Goal: Task Accomplishment & Management: Use online tool/utility

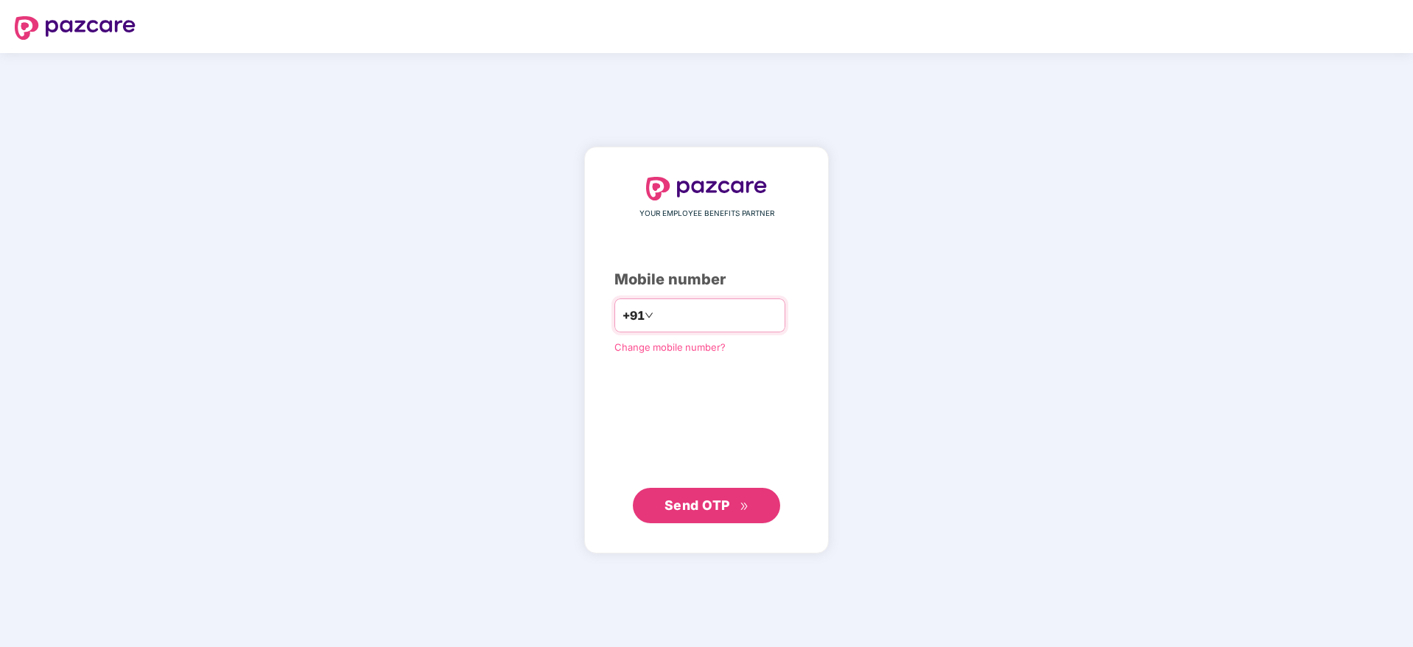
drag, startPoint x: 684, startPoint y: 315, endPoint x: 704, endPoint y: 312, distance: 19.3
click at [684, 315] on input "number" at bounding box center [716, 316] width 121 height 24
type input "**********"
click at [712, 520] on button "Send OTP" at bounding box center [706, 505] width 147 height 35
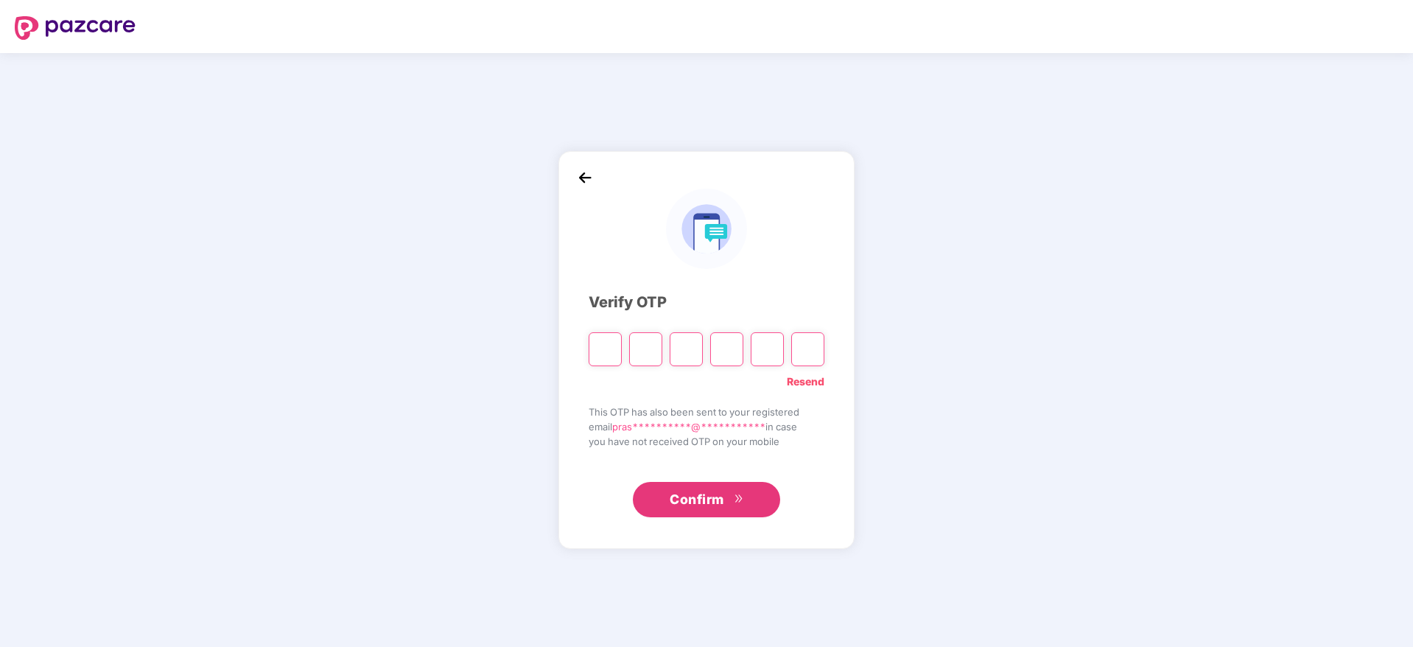
type input "*"
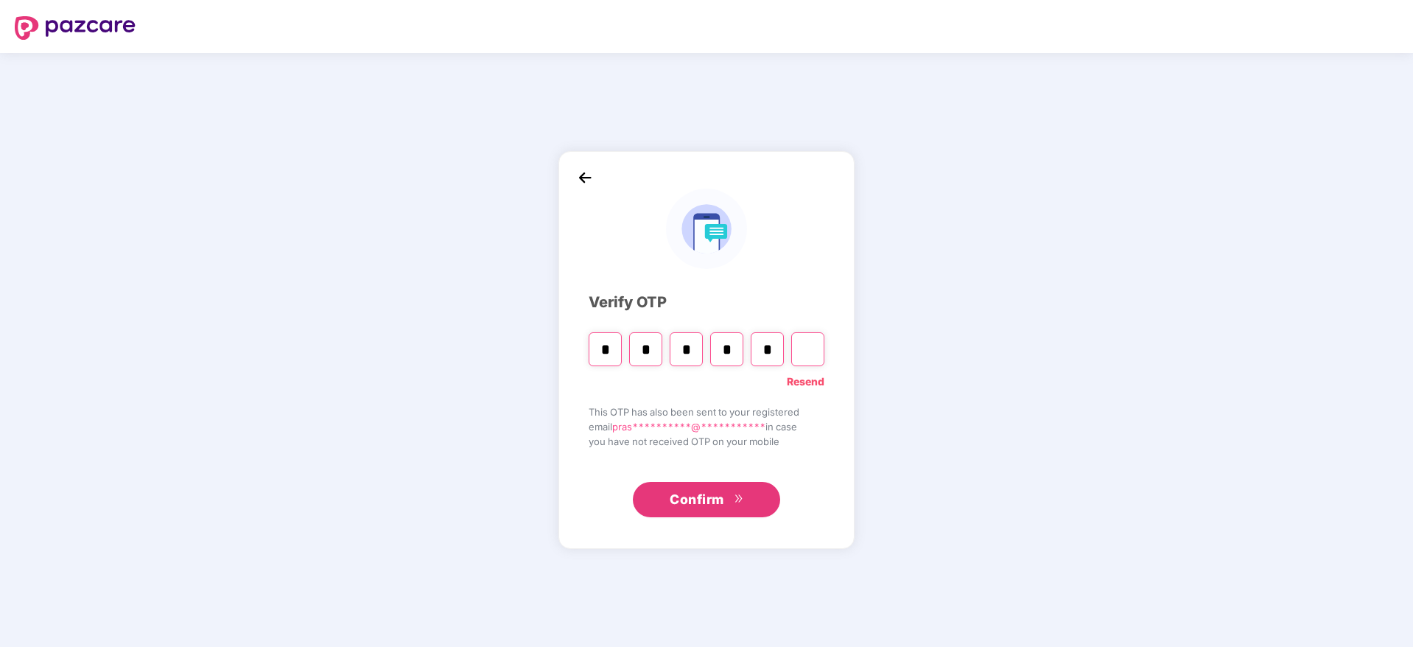
type input "*"
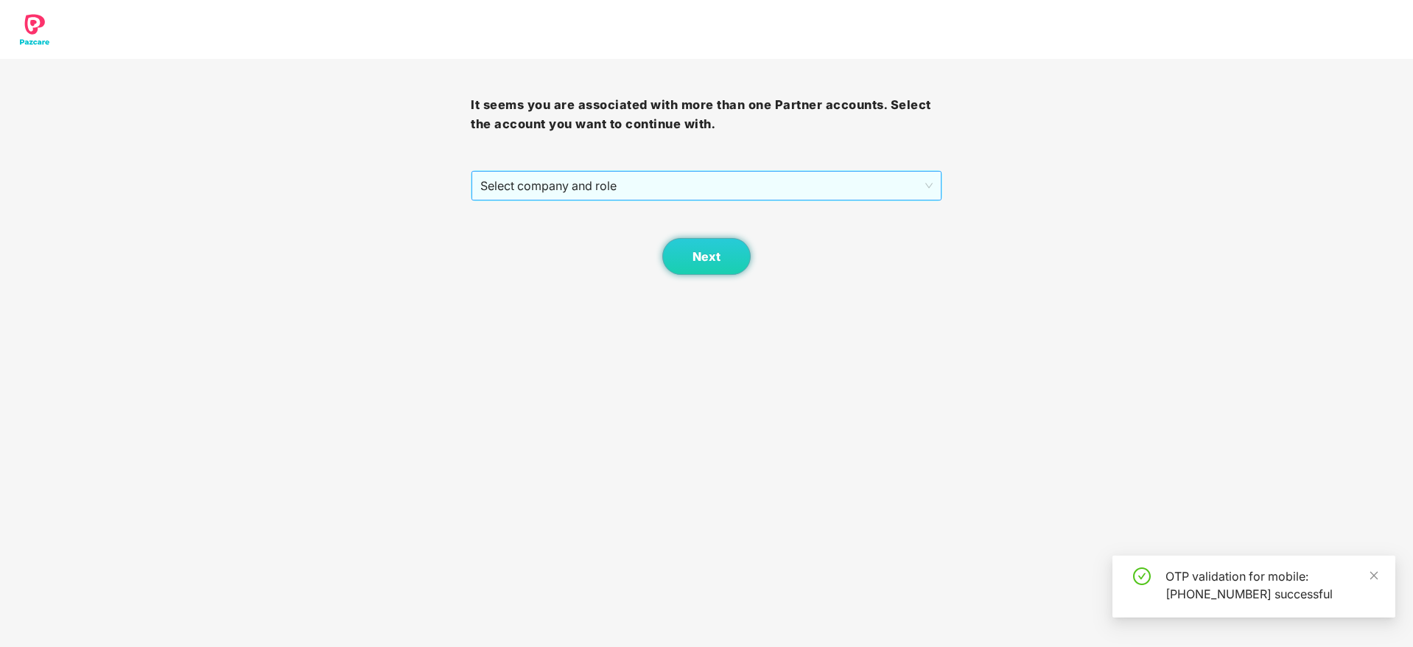
drag, startPoint x: 686, startPoint y: 192, endPoint x: 663, endPoint y: 192, distance: 22.9
click at [684, 192] on span "Select company and role" at bounding box center [706, 186] width 452 height 28
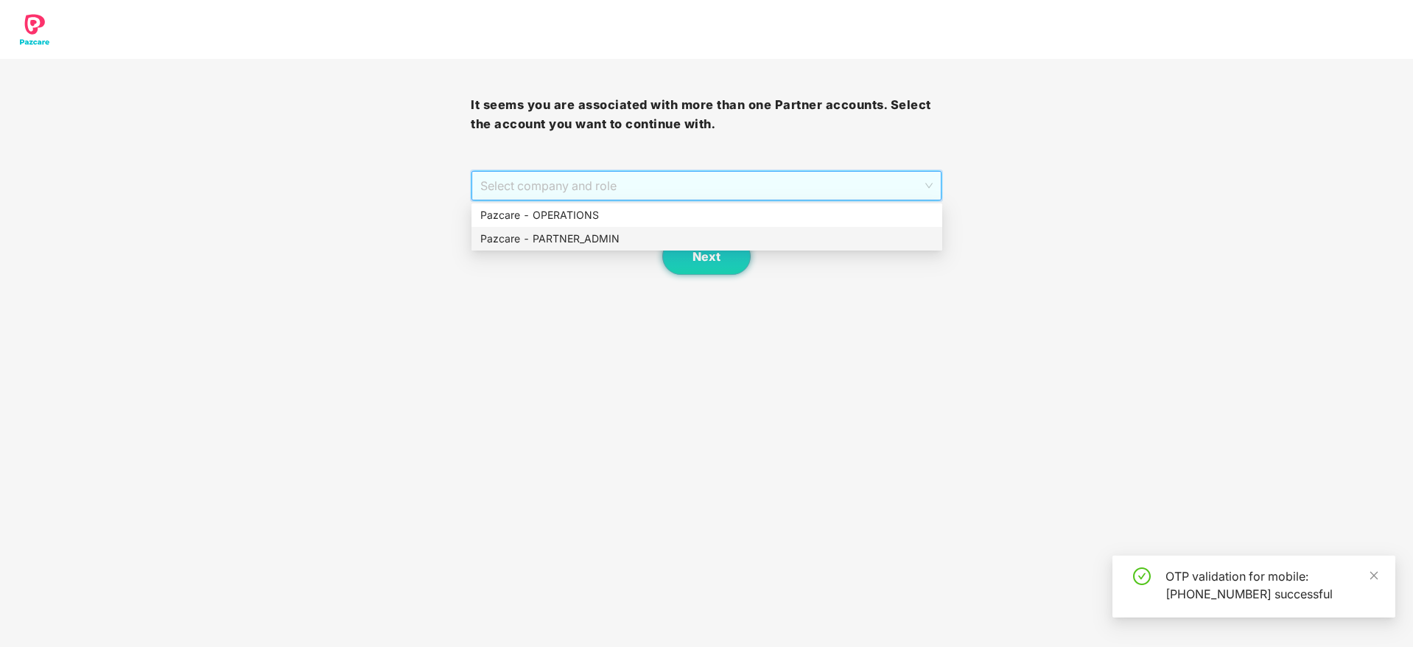
click at [571, 248] on div "Pazcare - PARTNER_ADMIN" at bounding box center [707, 239] width 471 height 24
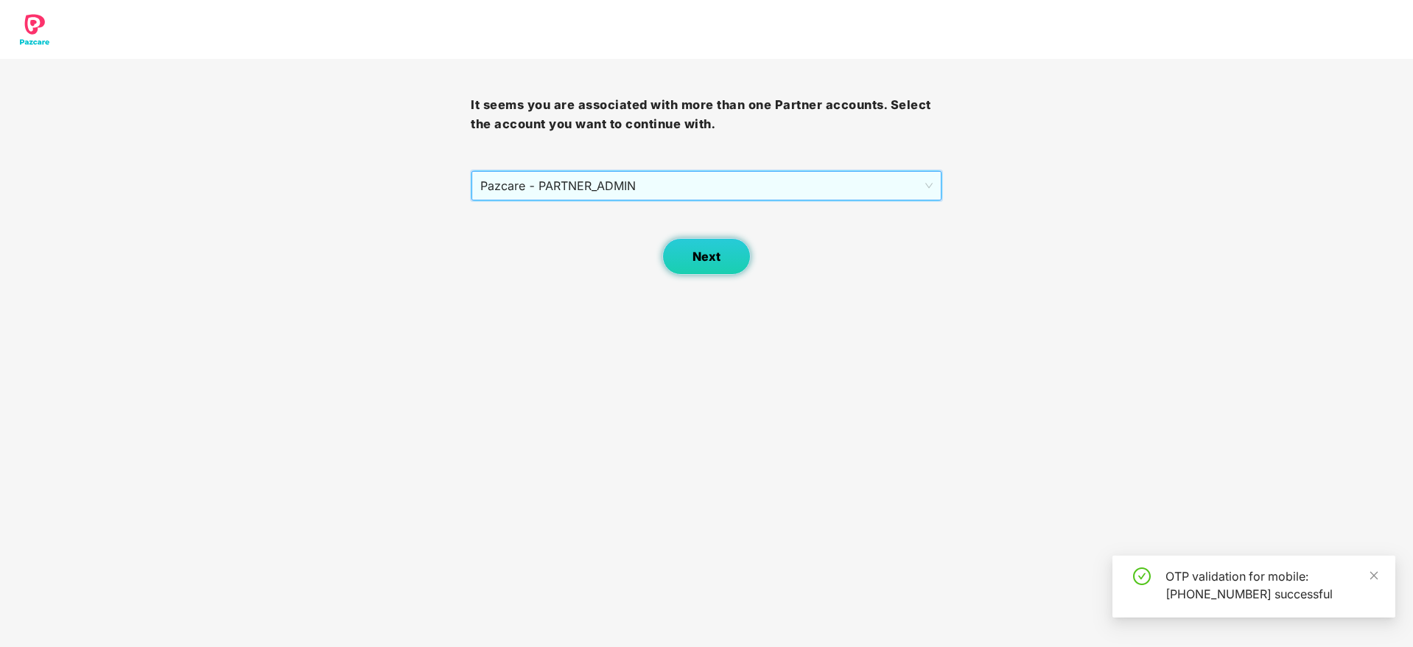
click at [713, 247] on button "Next" at bounding box center [706, 256] width 88 height 37
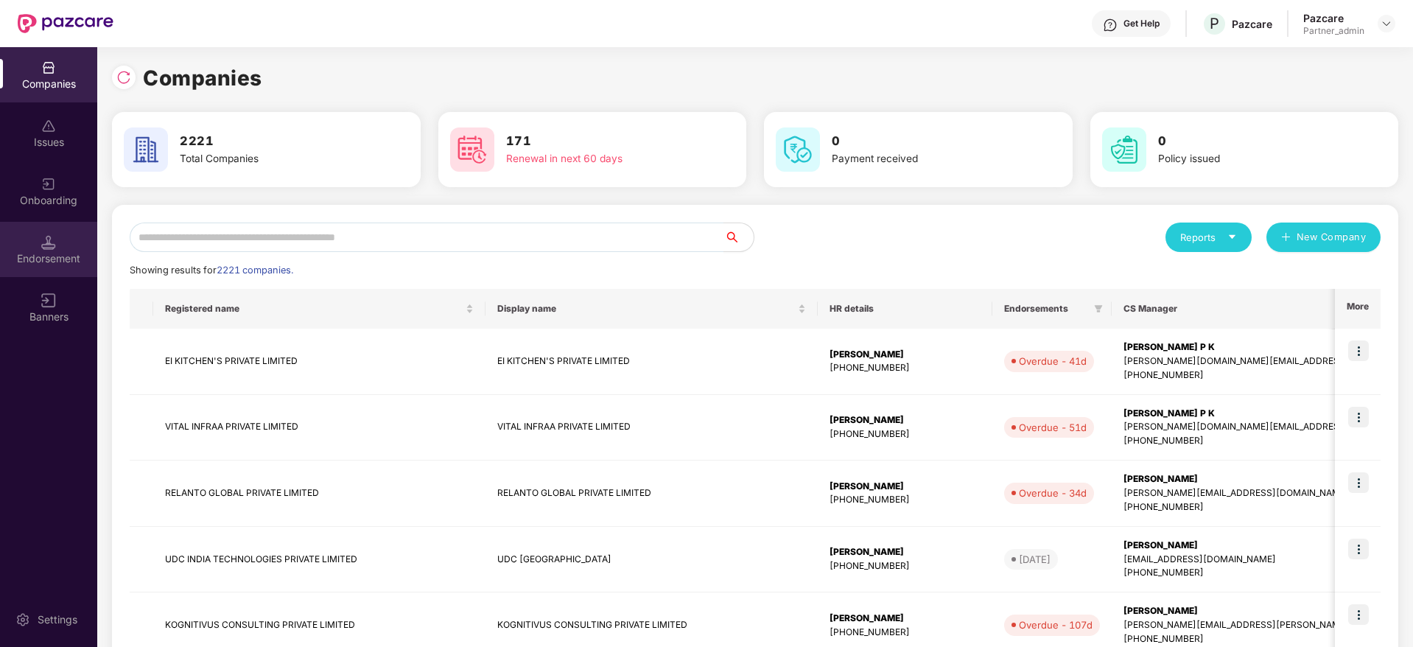
click at [63, 259] on div "Endorsement" at bounding box center [48, 258] width 97 height 15
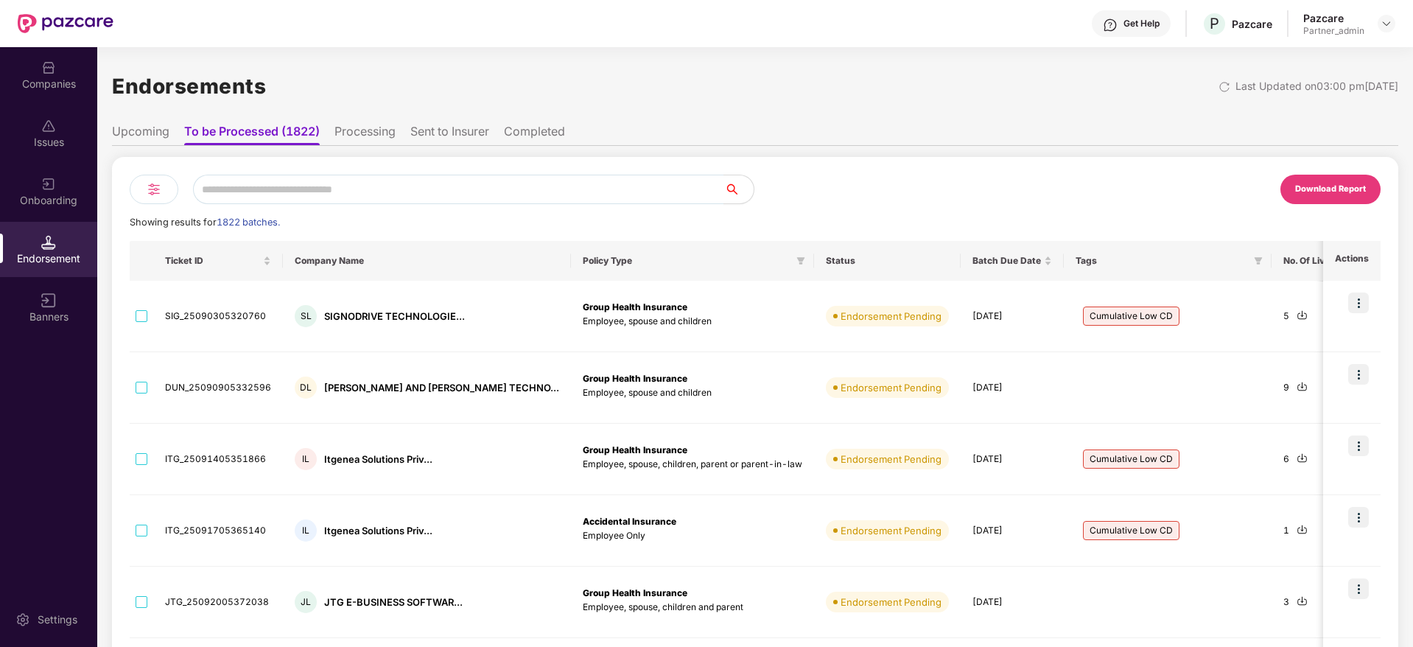
click at [151, 189] on img at bounding box center [154, 190] width 18 height 18
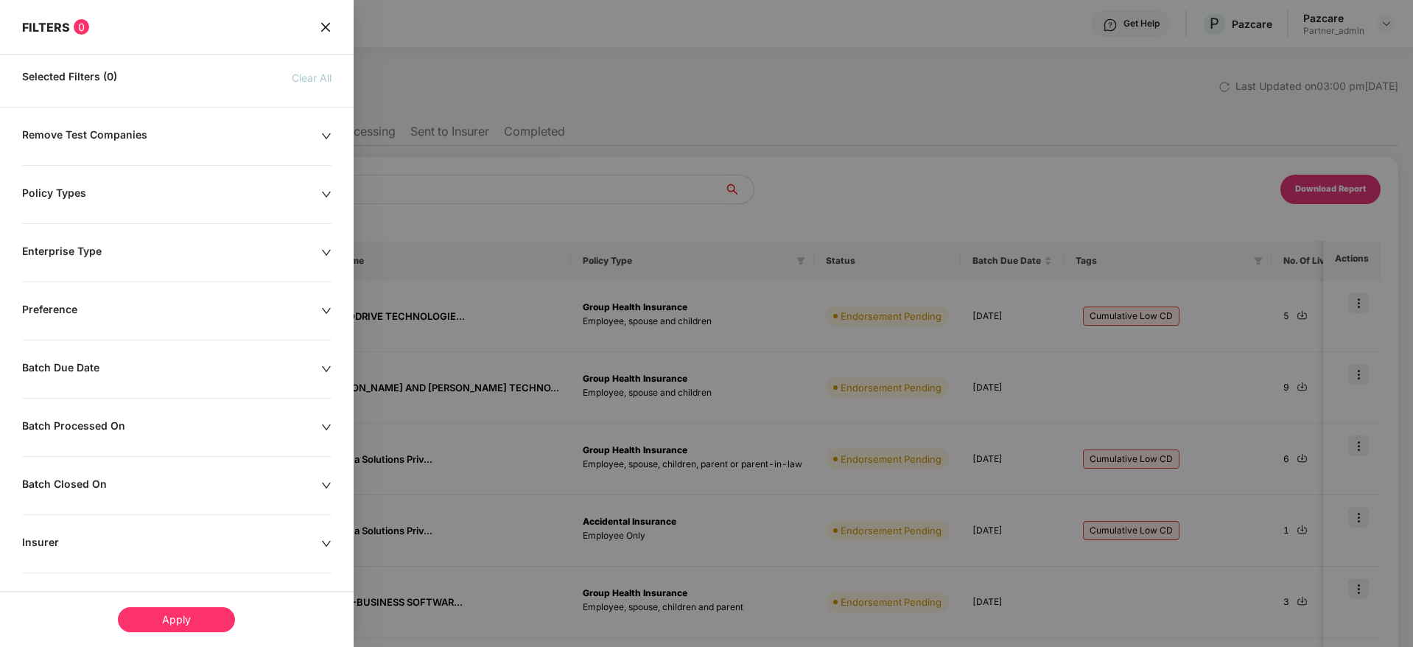
click at [321, 424] on icon "down" at bounding box center [326, 427] width 10 height 10
click at [152, 472] on div at bounding box center [93, 472] width 127 height 16
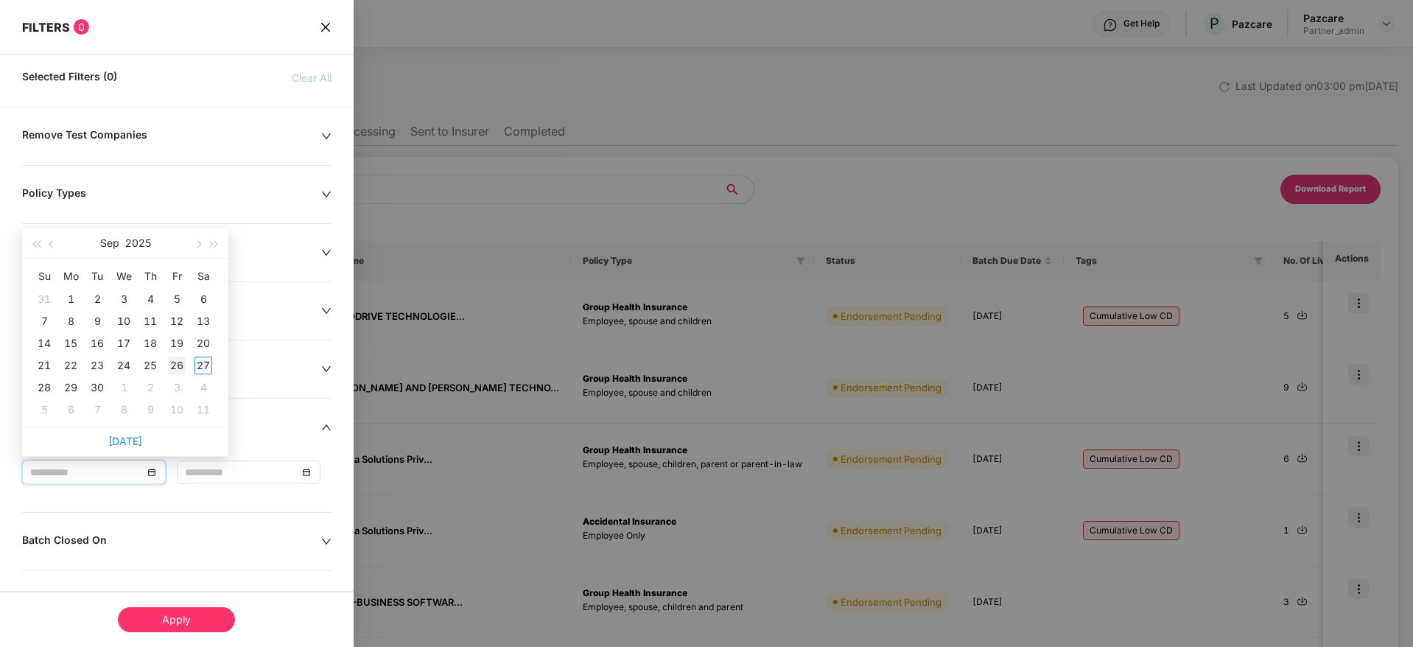
type input "**********"
click at [179, 365] on div "26" at bounding box center [177, 366] width 18 height 18
type input "**********"
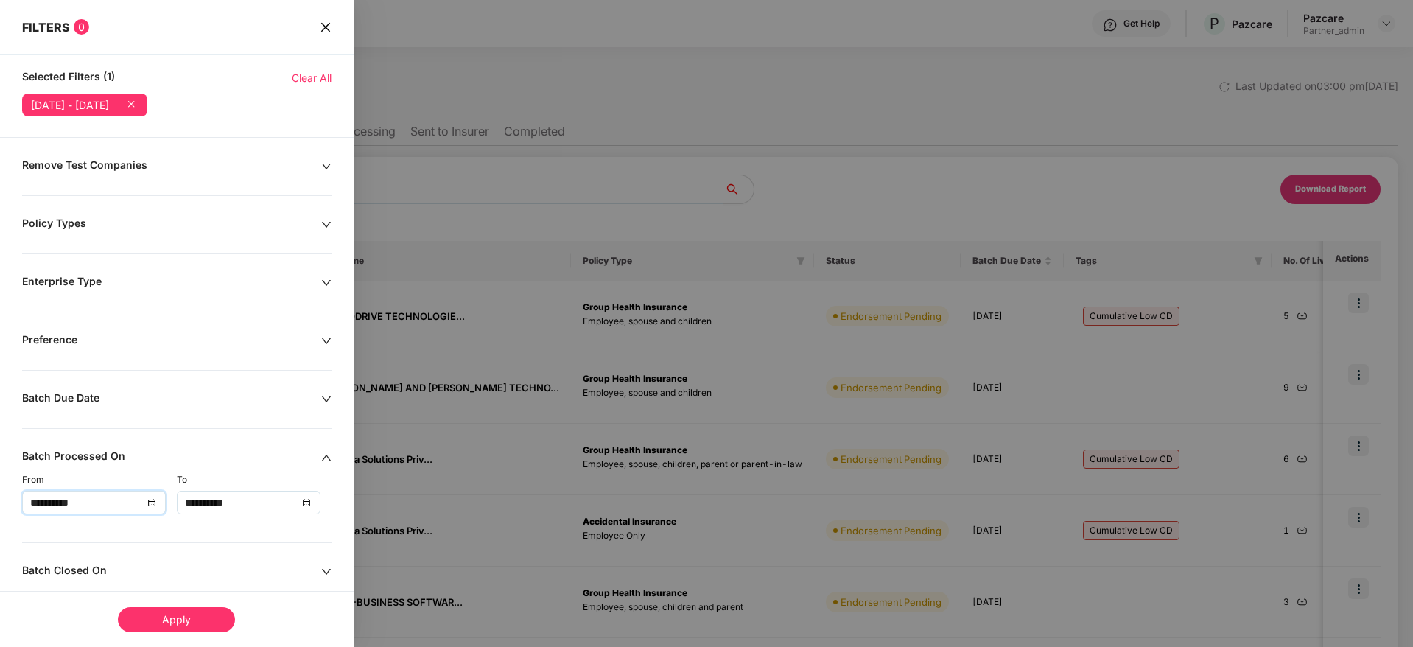
click at [189, 609] on div "Apply" at bounding box center [176, 619] width 117 height 25
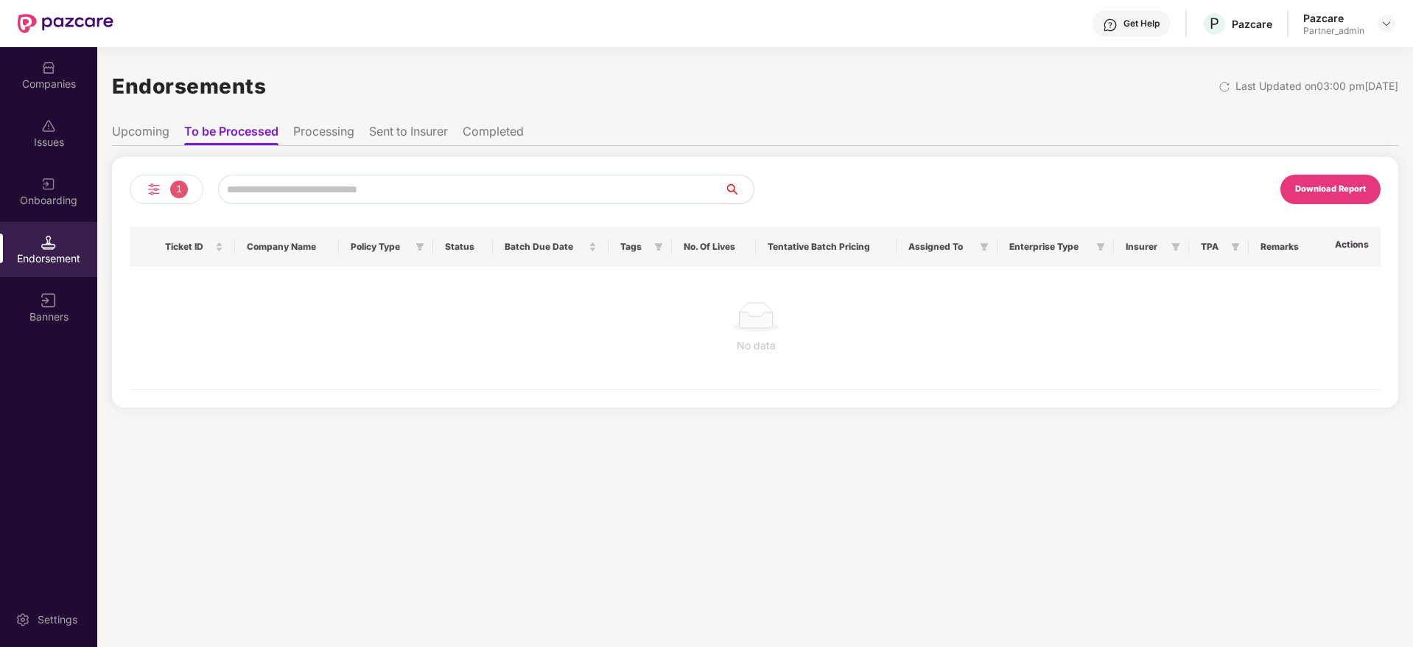
click at [300, 127] on li "Processing" at bounding box center [323, 134] width 61 height 21
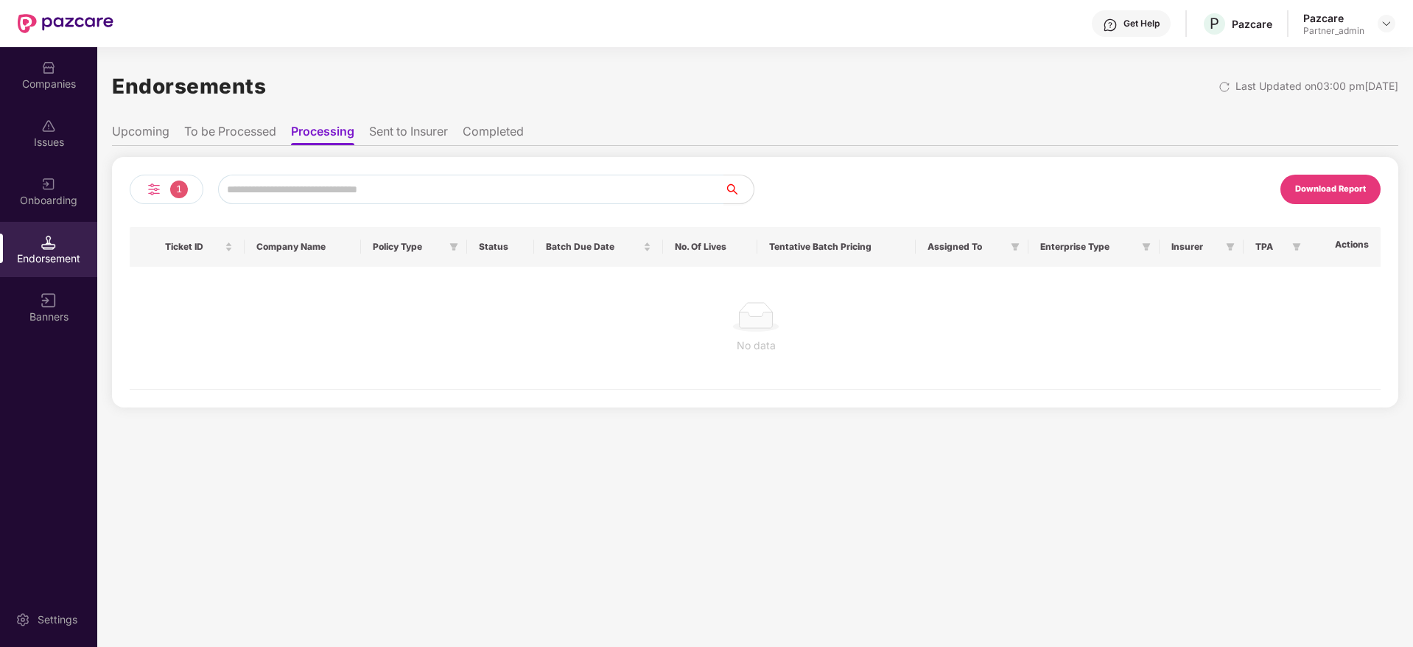
click at [421, 129] on li "Sent to Insurer" at bounding box center [408, 134] width 79 height 21
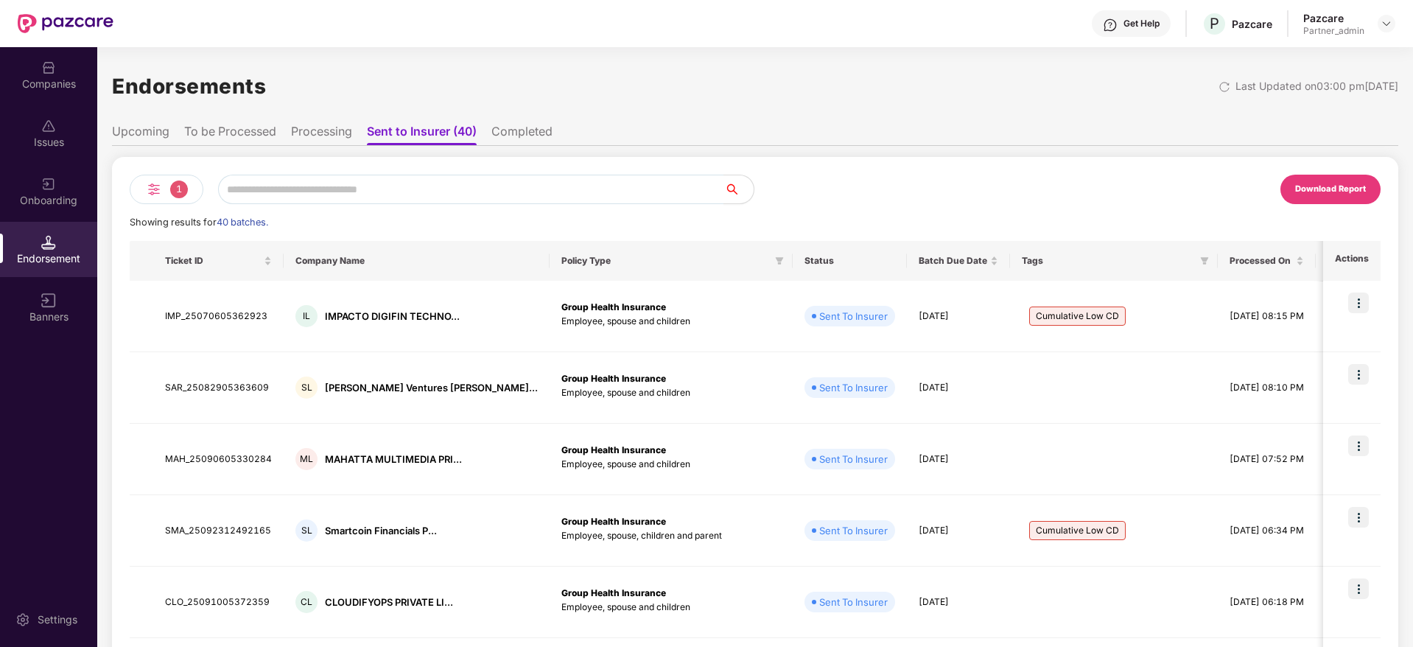
click at [1353, 189] on div "Download Report" at bounding box center [1330, 189] width 71 height 13
click at [147, 190] on img at bounding box center [154, 190] width 18 height 18
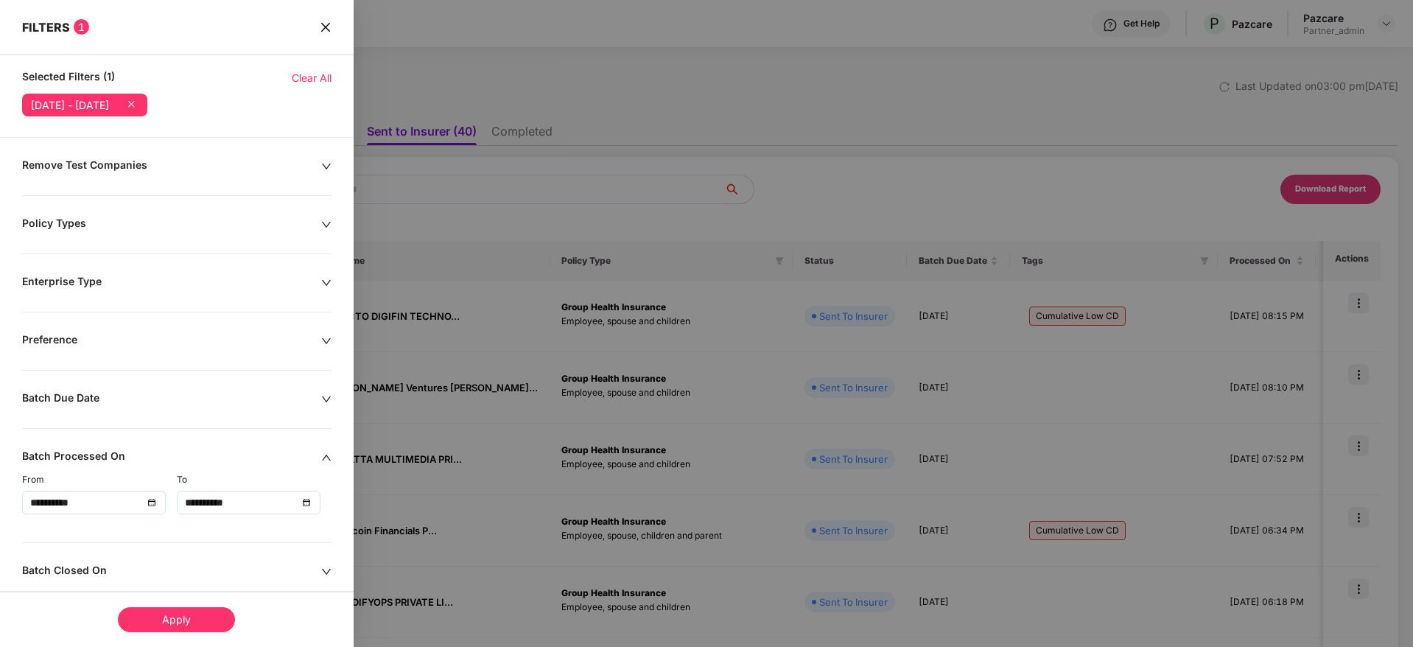
click at [323, 73] on span "Clear All" at bounding box center [312, 78] width 40 height 16
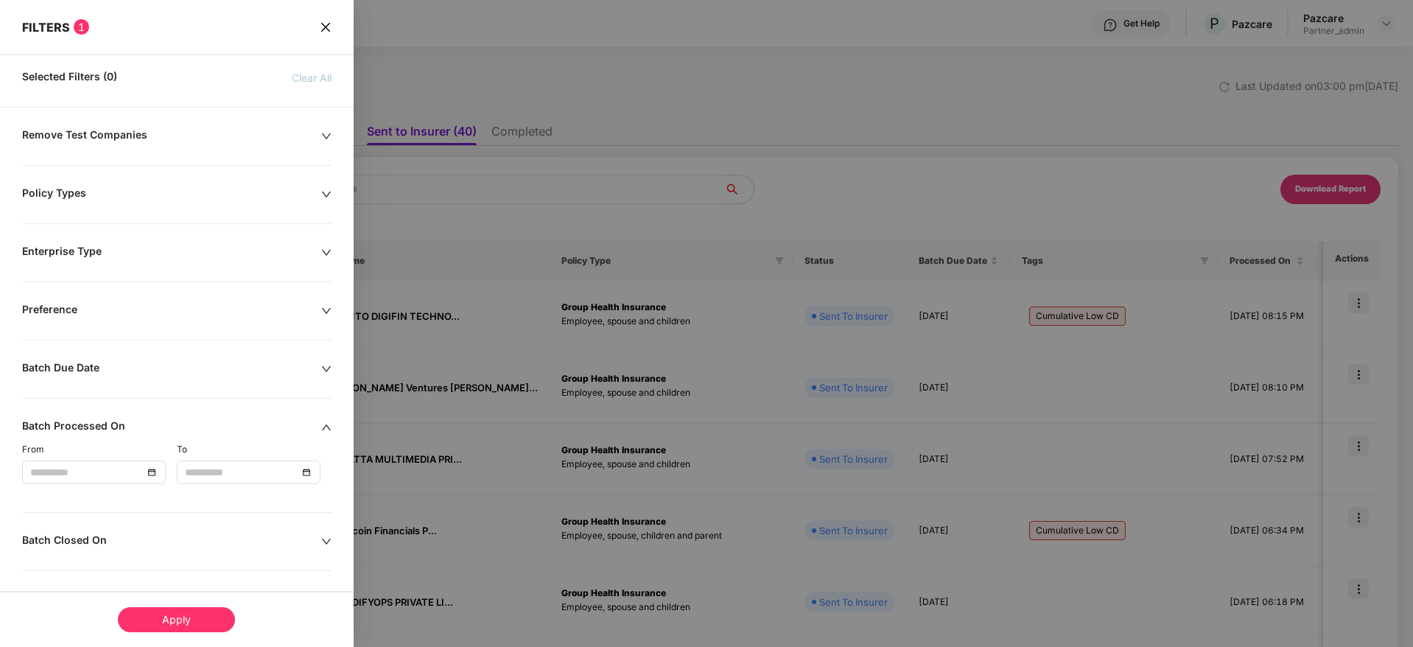
click at [329, 24] on icon "close" at bounding box center [326, 27] width 12 height 12
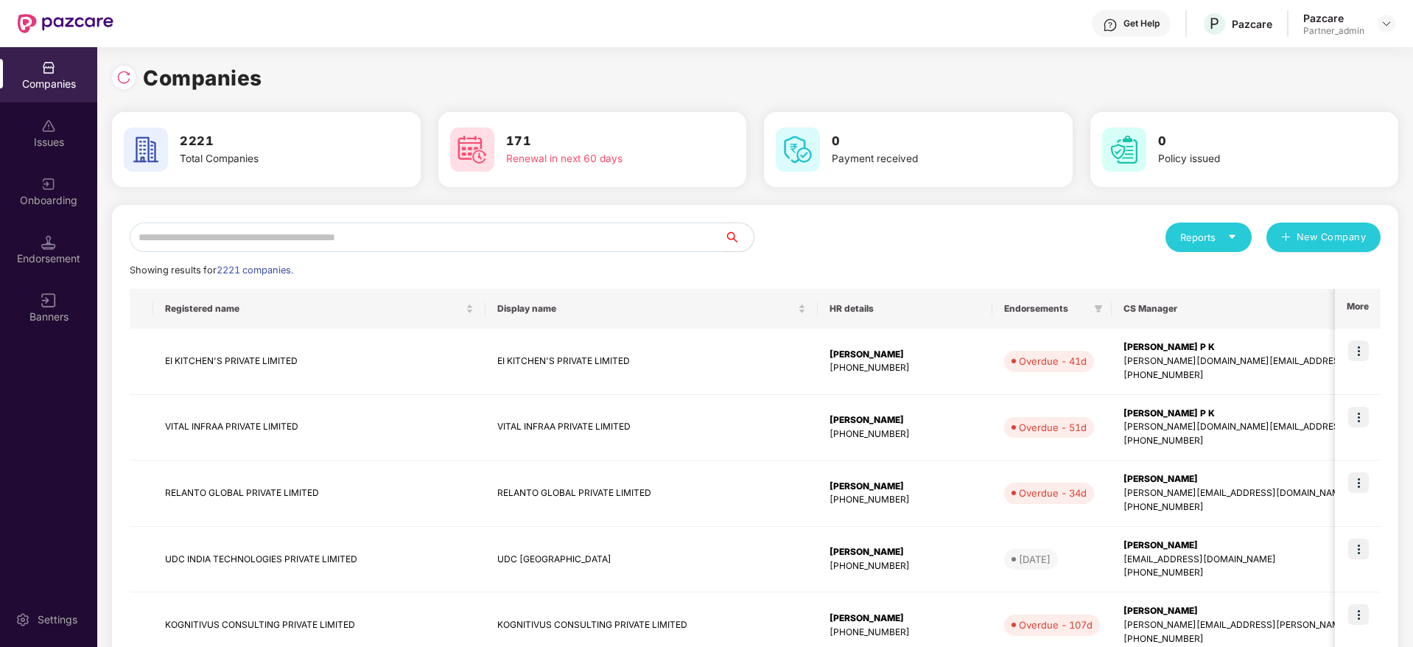
click at [291, 238] on input "text" at bounding box center [427, 236] width 595 height 29
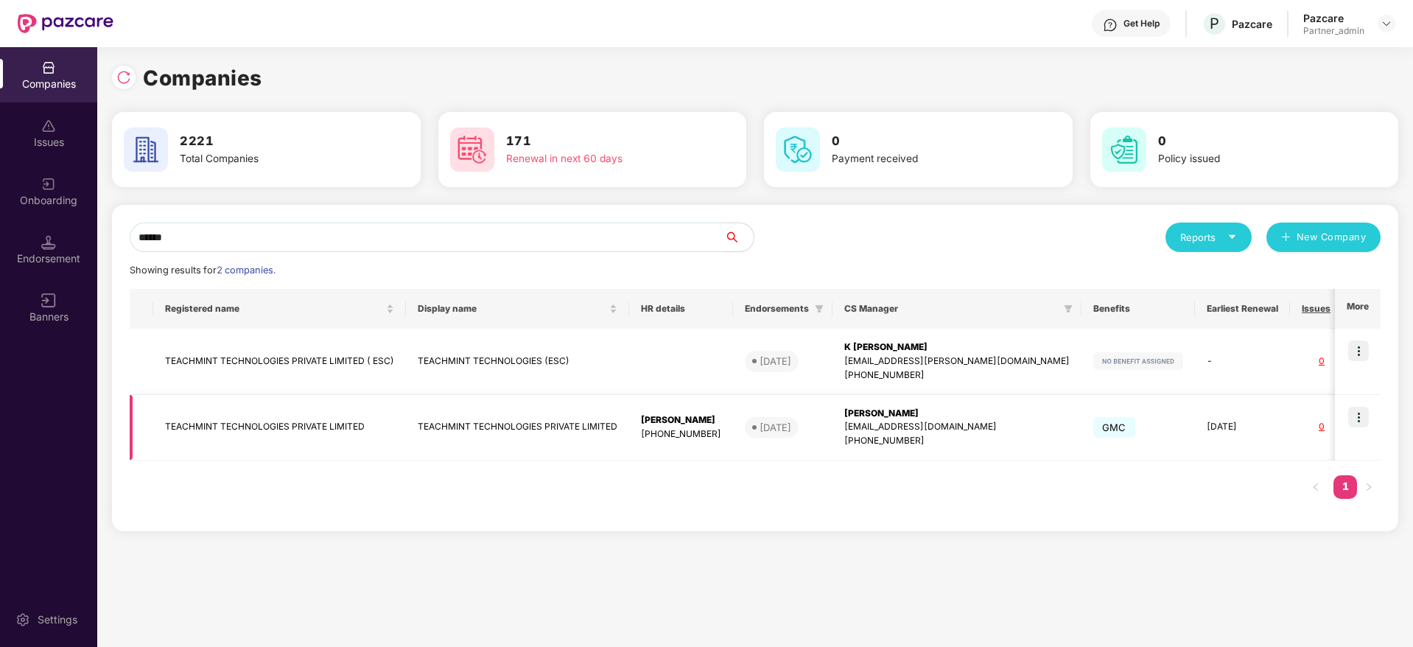
type input "******"
click at [1368, 416] on img at bounding box center [1358, 417] width 21 height 21
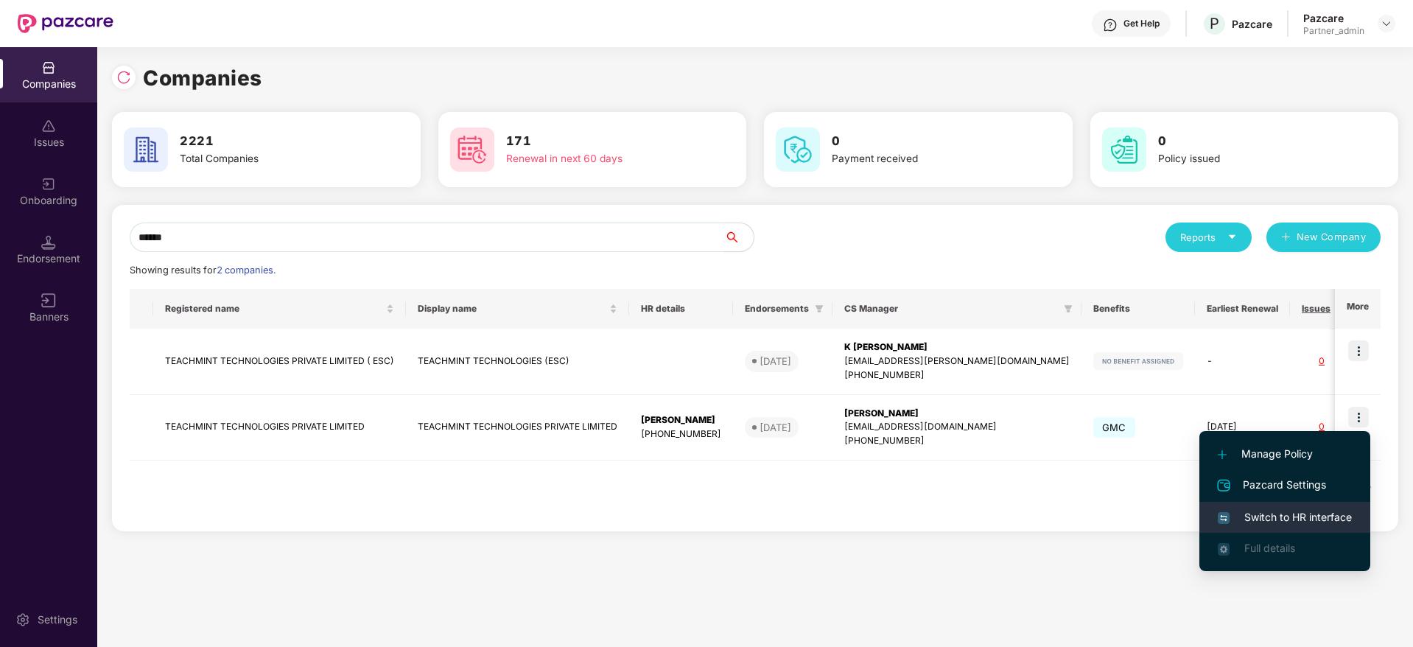
click at [1294, 502] on li "Switch to HR interface" at bounding box center [1284, 517] width 171 height 31
